Goal: Task Accomplishment & Management: Manage account settings

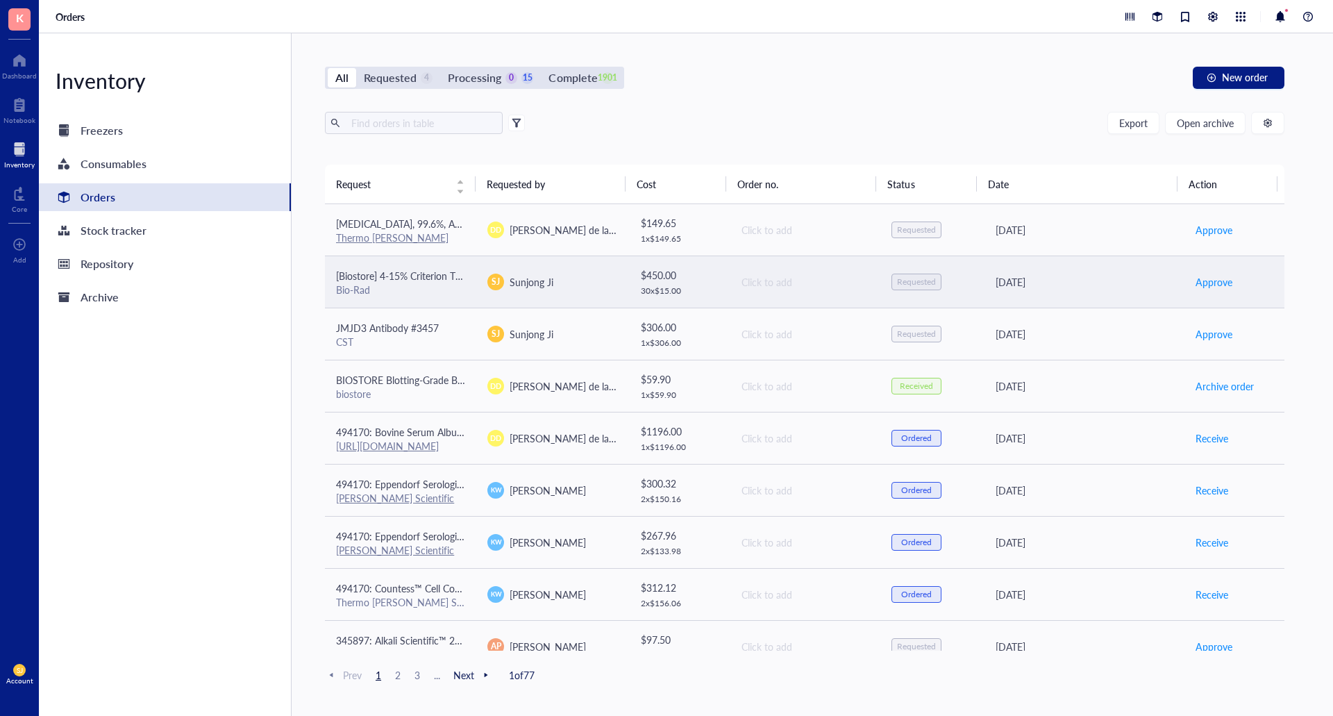
click at [594, 285] on div "SJ Sunjong Ji" at bounding box center [551, 281] width 129 height 17
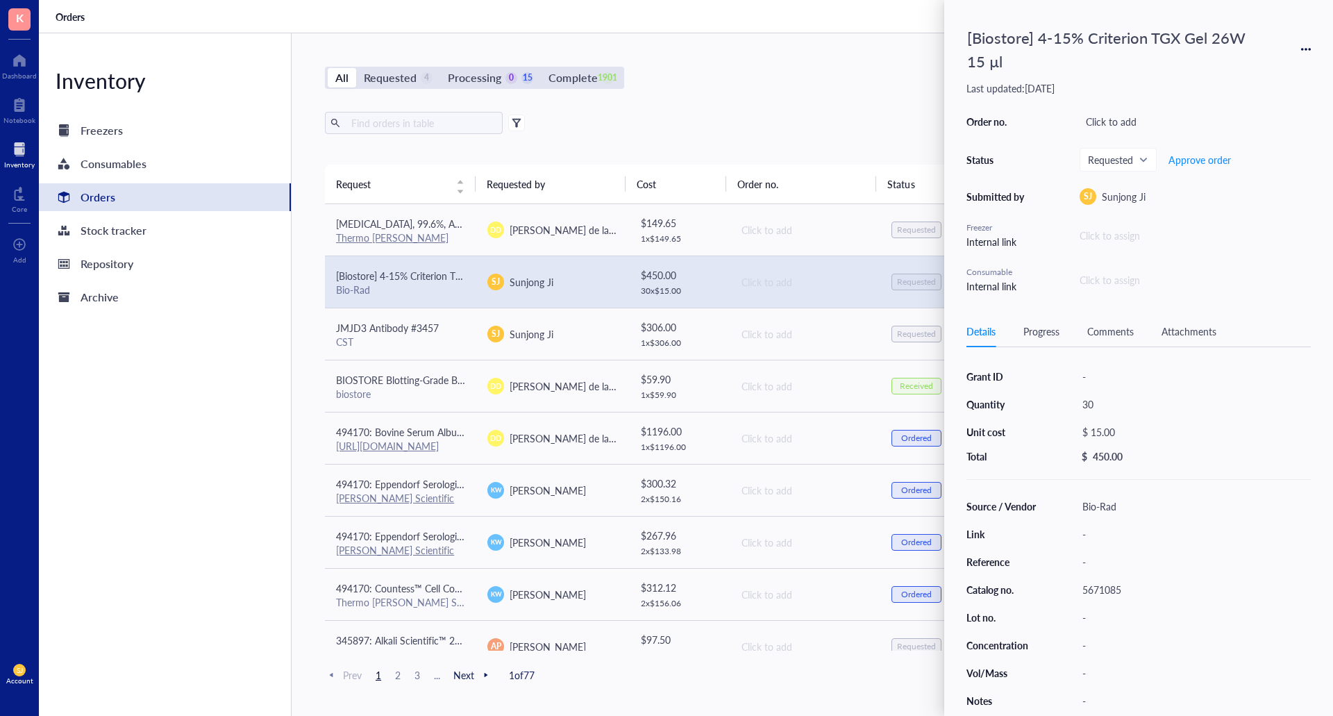
click at [1308, 33] on div "[Biostore] 4-15% Criterion TGX Gel 26W 15 µl" at bounding box center [1138, 49] width 344 height 54
click at [1206, 158] on span "Approve order" at bounding box center [1199, 159] width 62 height 11
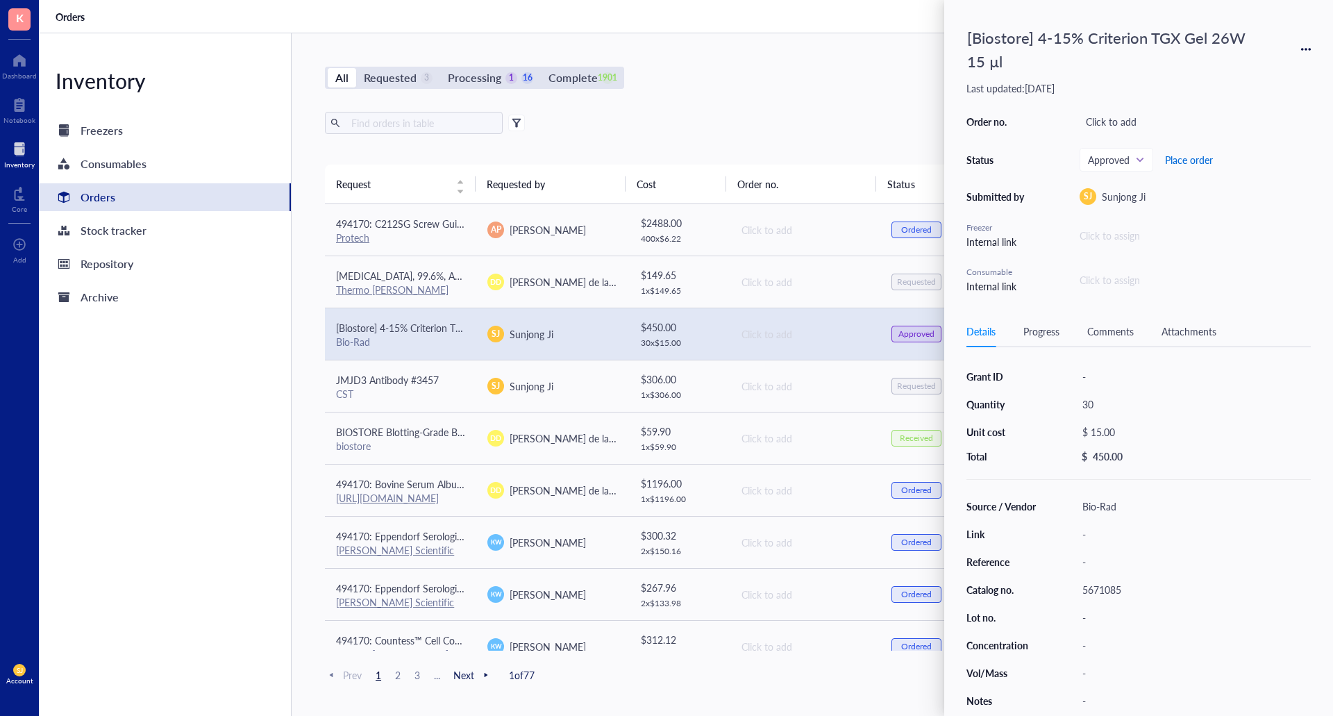
click at [1180, 157] on span "Place order" at bounding box center [1189, 159] width 48 height 11
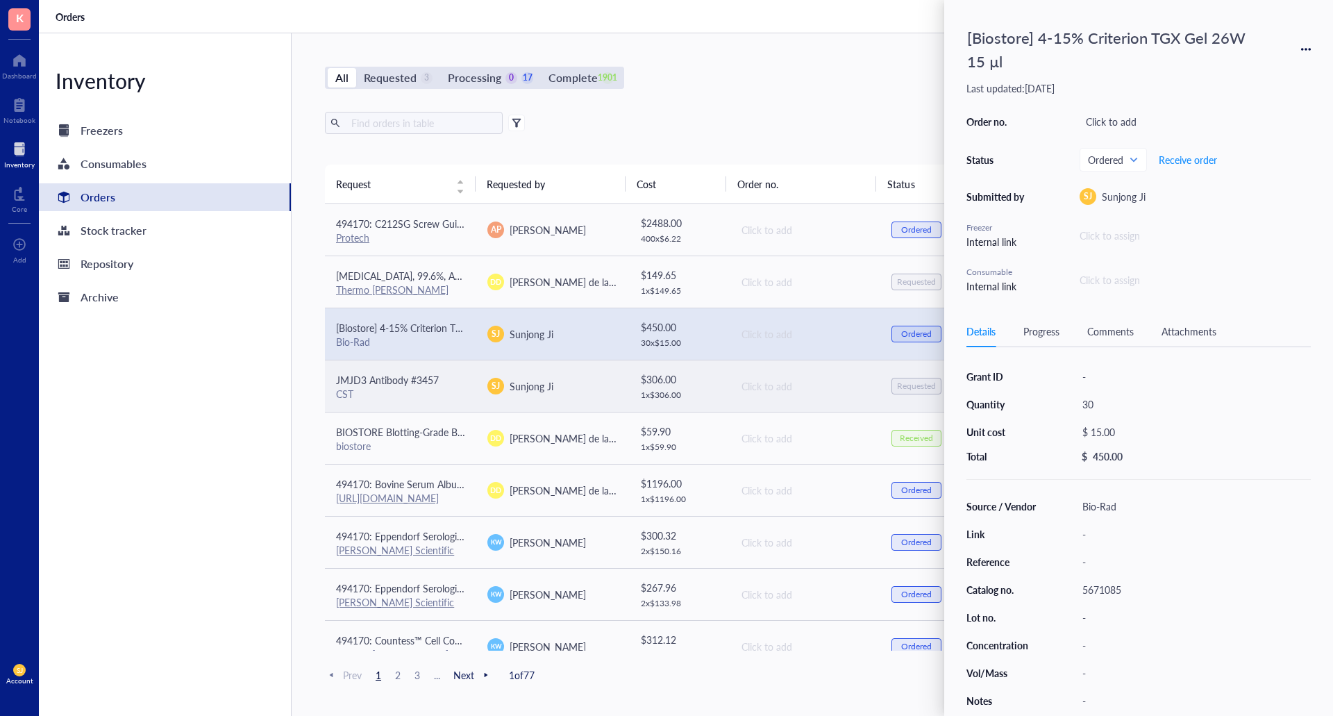
click at [630, 389] on td "$ 306.00 1 x $ 306.00" at bounding box center [678, 386] width 101 height 52
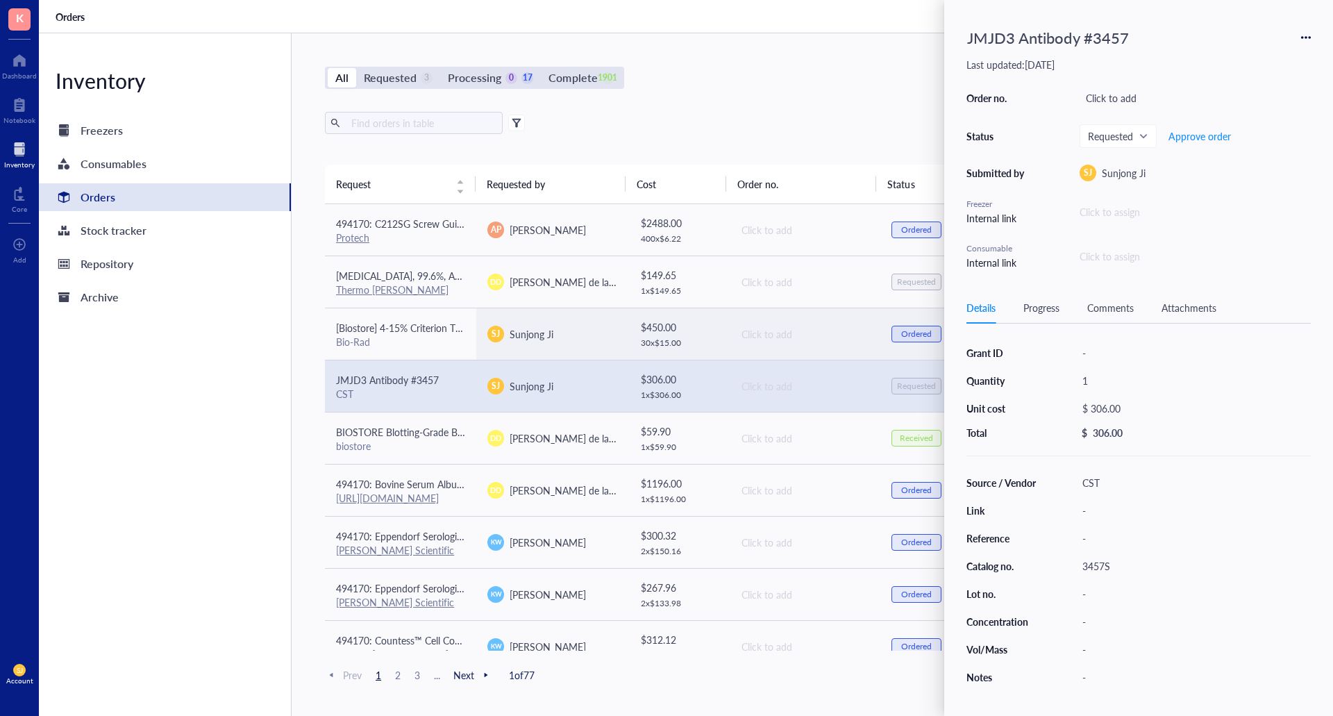
click at [121, 511] on div "Inventory Freezers Consumables Orders Stock tracker Repository Archive" at bounding box center [165, 374] width 253 height 682
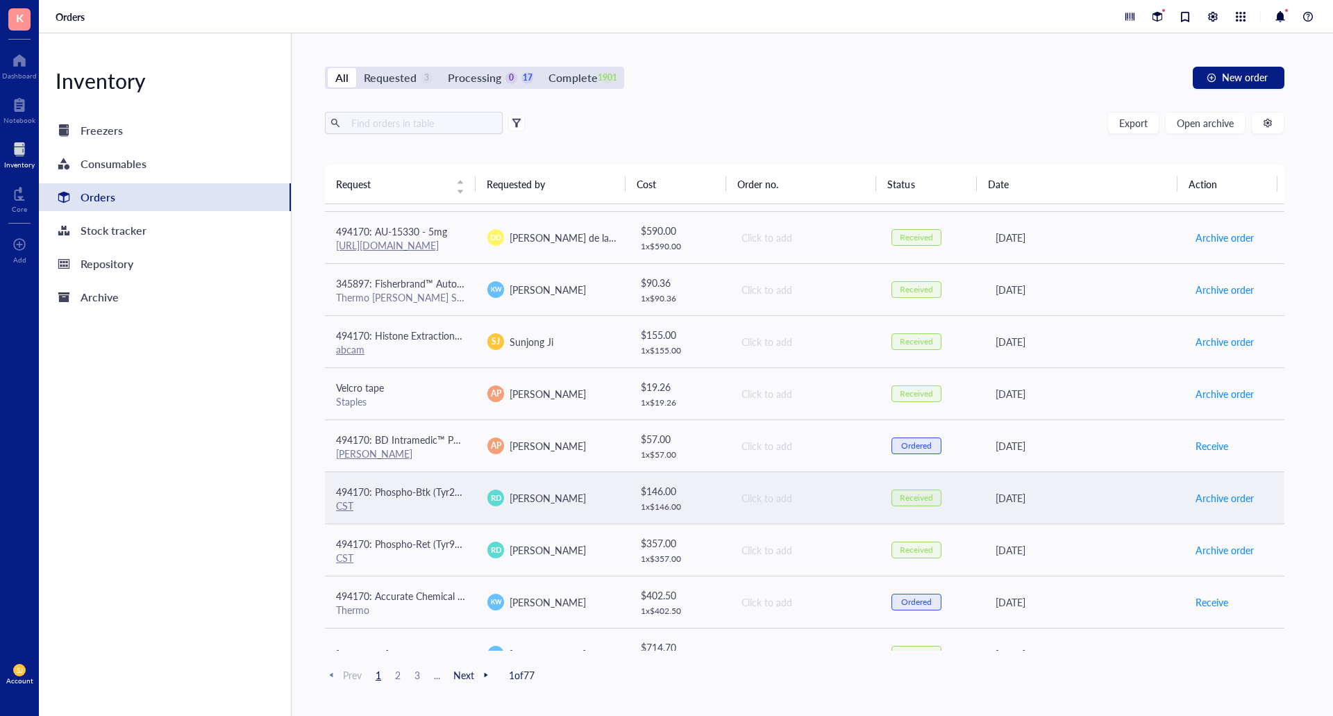
scroll to position [855, 0]
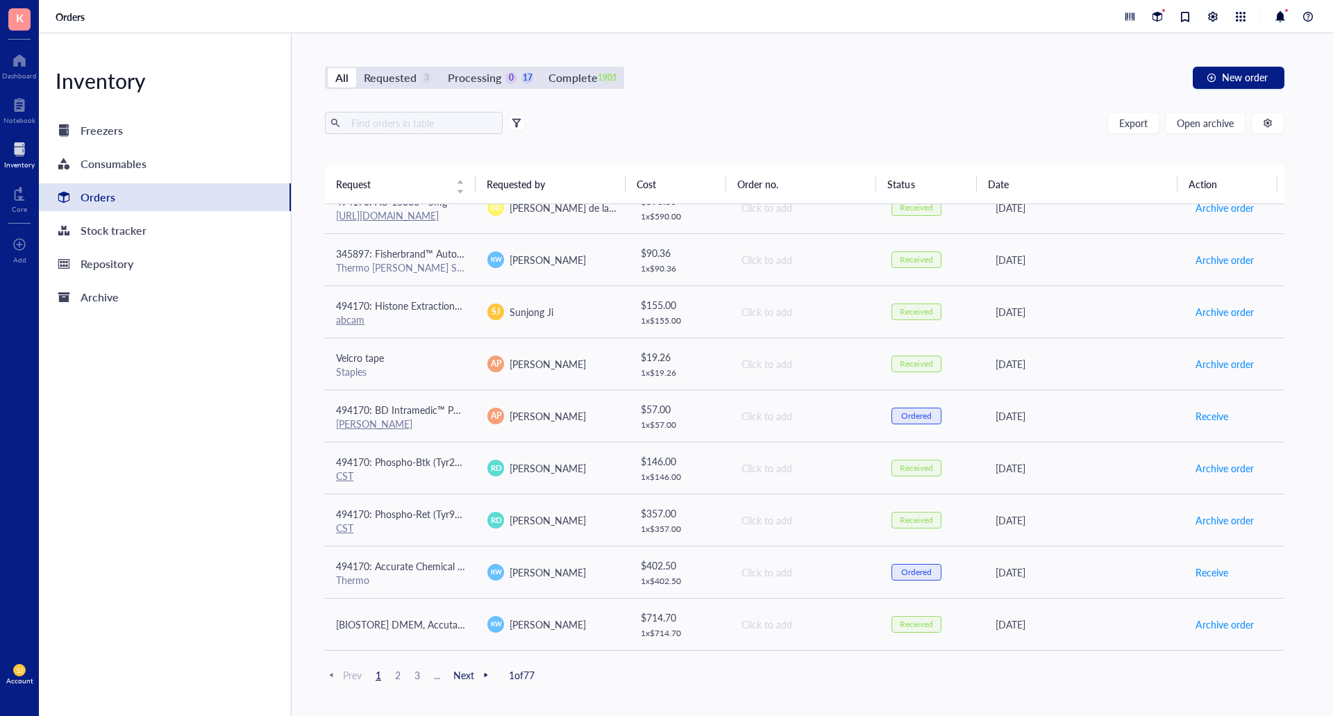
click at [401, 675] on span "2" at bounding box center [397, 674] width 17 height 12
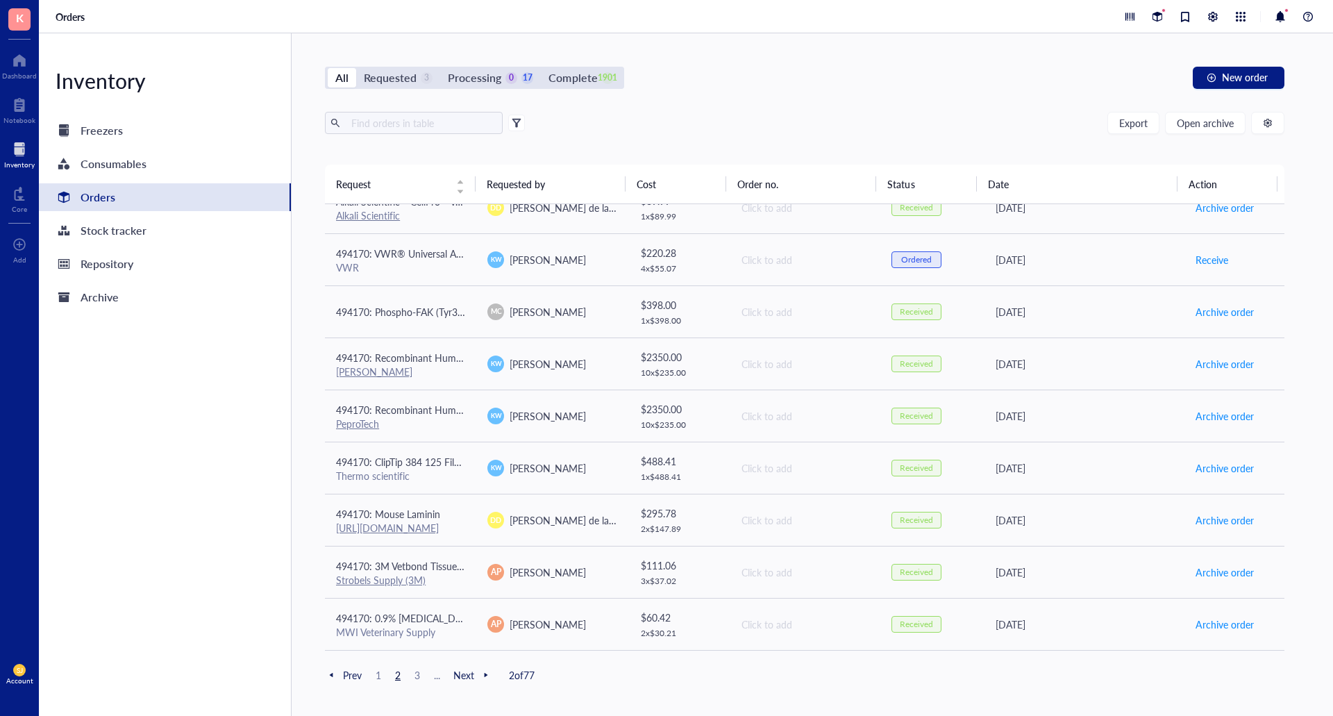
click at [410, 672] on span "3" at bounding box center [417, 674] width 17 height 12
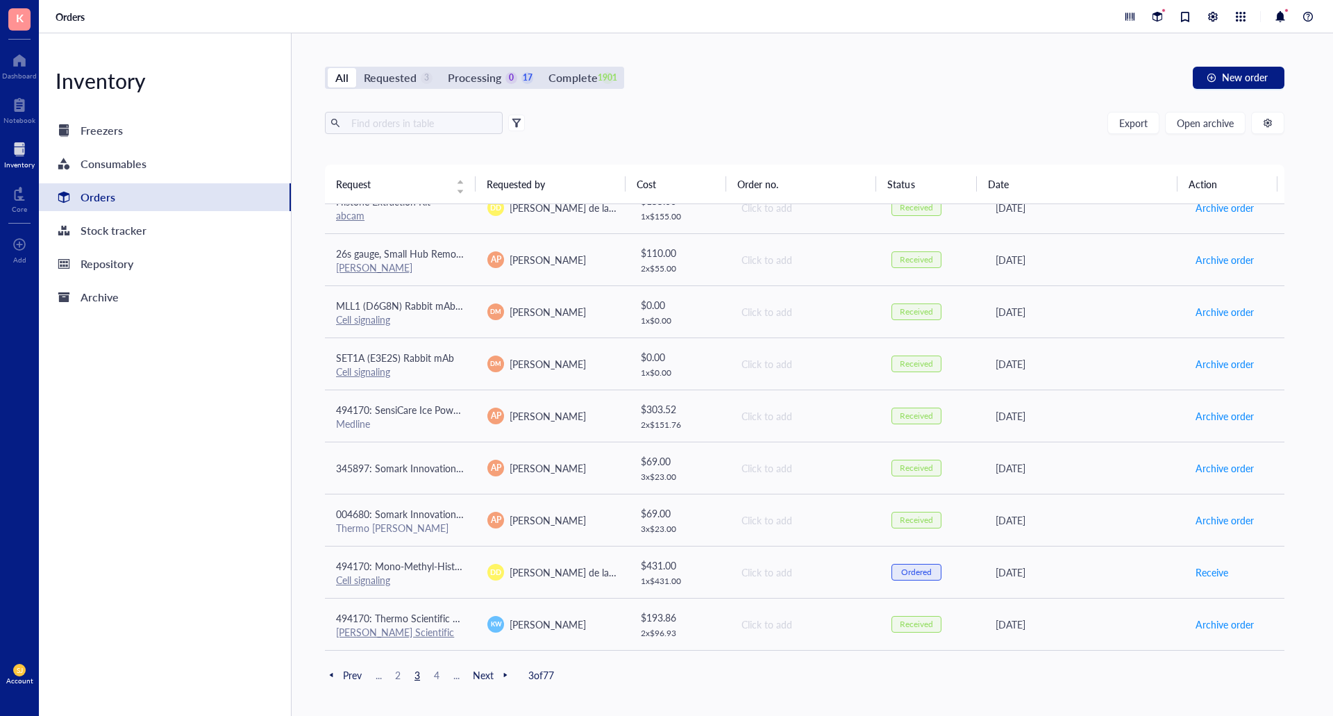
click at [486, 677] on span "Next" at bounding box center [492, 674] width 39 height 12
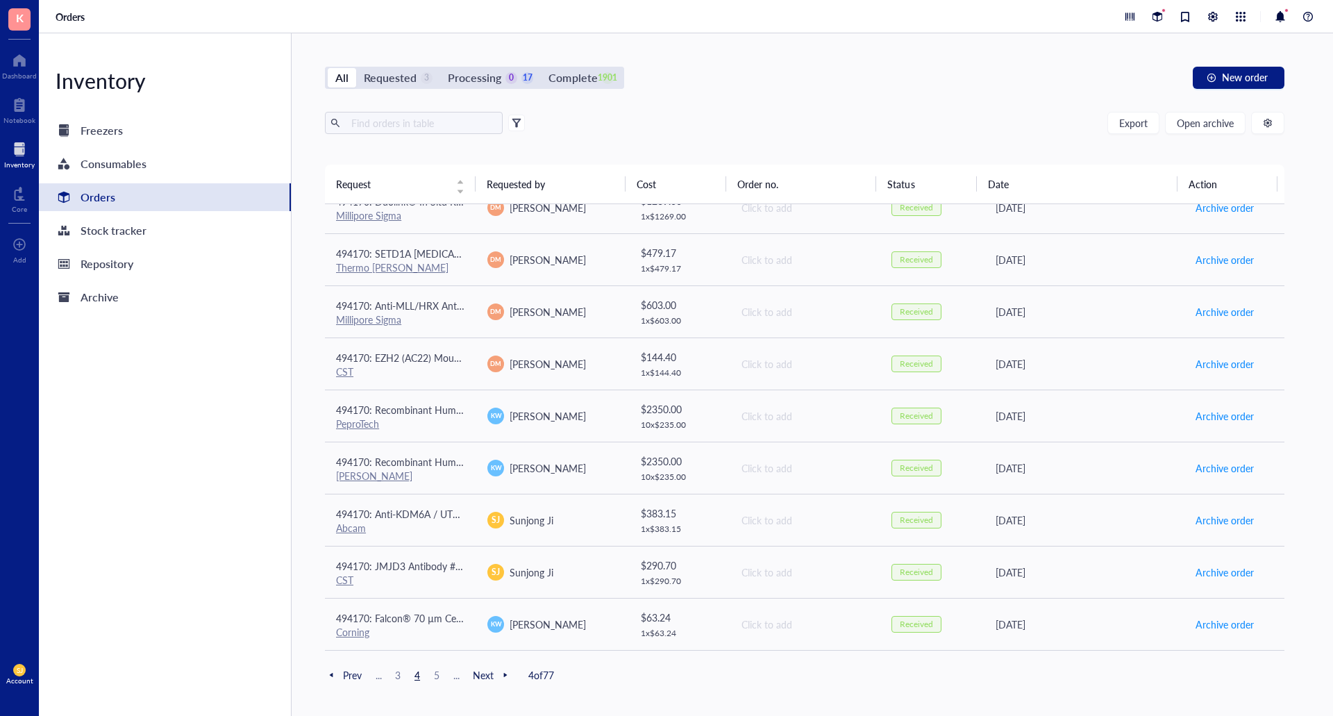
click at [487, 673] on span "Next" at bounding box center [492, 674] width 39 height 12
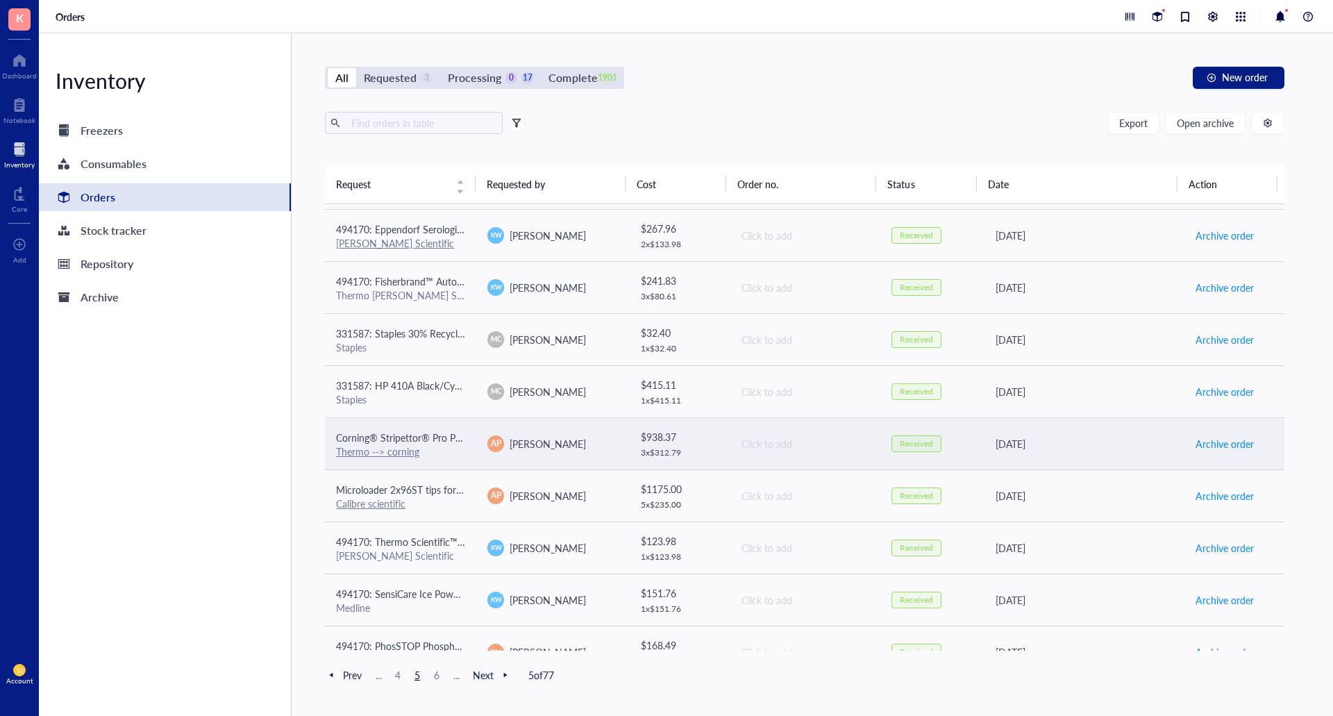
scroll to position [0, 0]
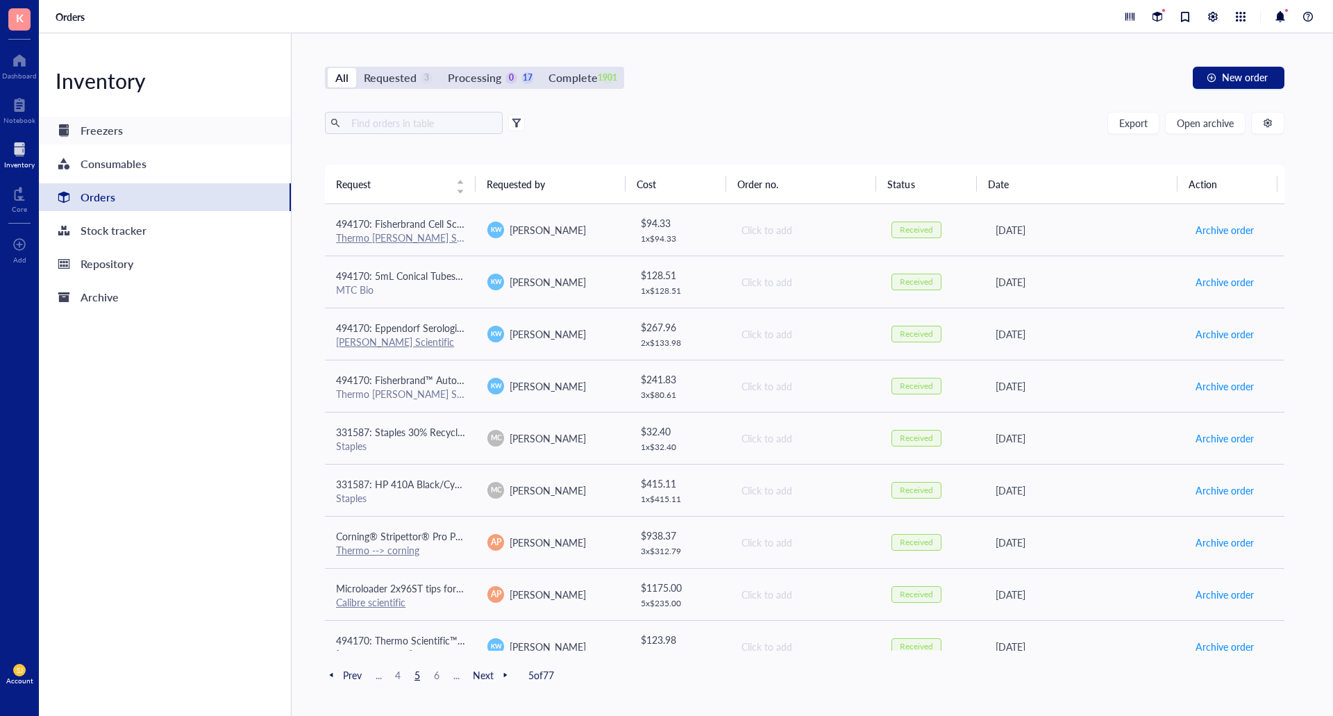
click at [174, 124] on div "Freezers" at bounding box center [165, 131] width 252 height 28
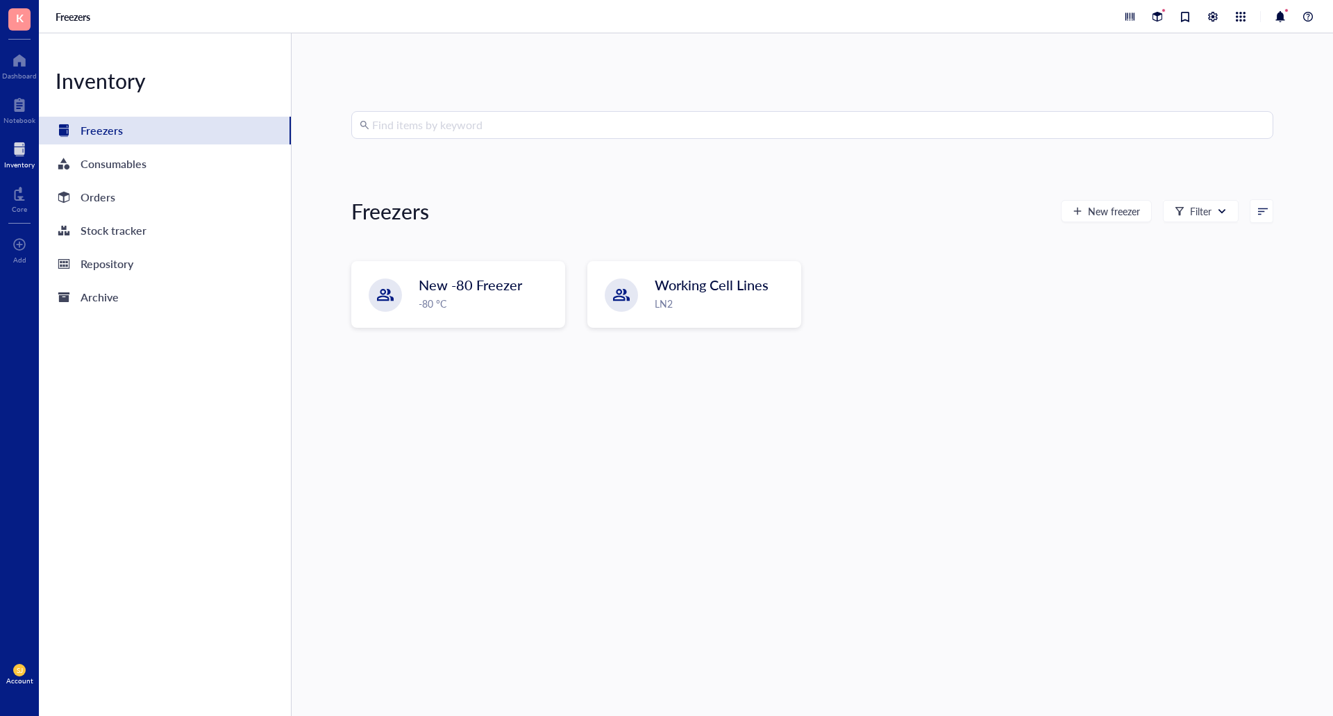
click at [625, 471] on div "Find items by keyword Freezers New freezer Filter New -80 Freezer -80 °C Workin…" at bounding box center [812, 374] width 922 height 527
